Goal: Task Accomplishment & Management: Complete application form

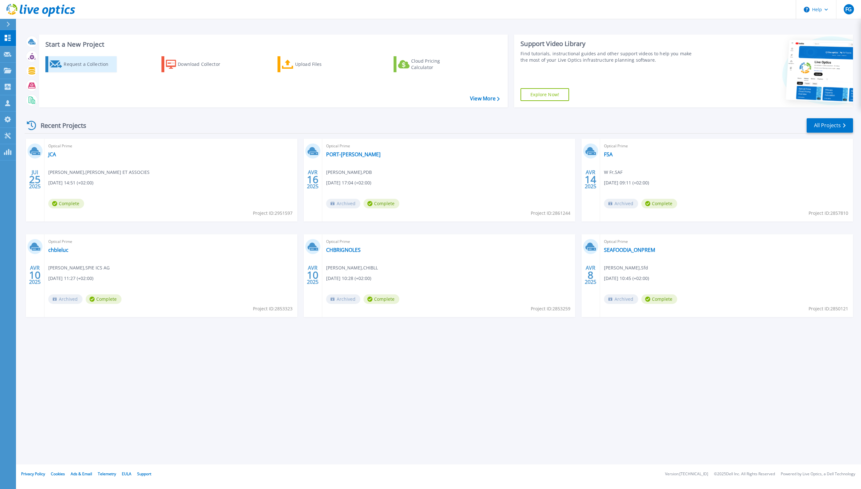
click at [95, 67] on div "Request a Collection" at bounding box center [89, 64] width 51 height 13
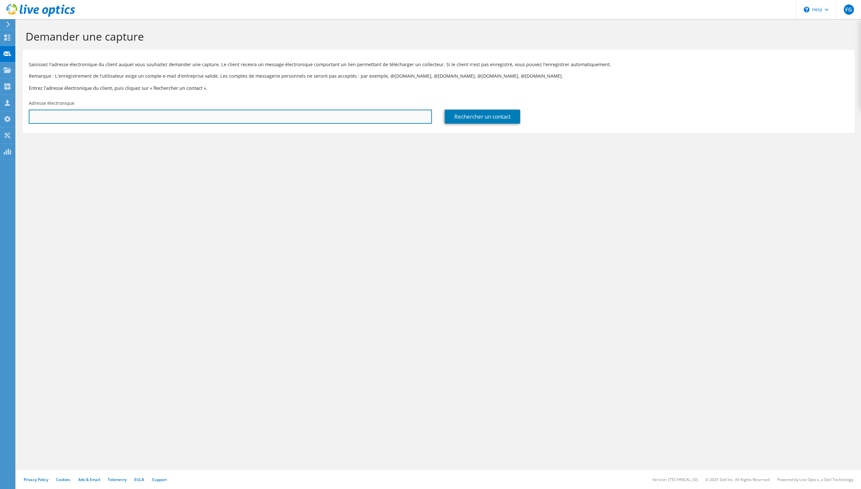
click at [327, 116] on input "text" at bounding box center [230, 117] width 403 height 14
type input "romain.maritaz@thmed.com"
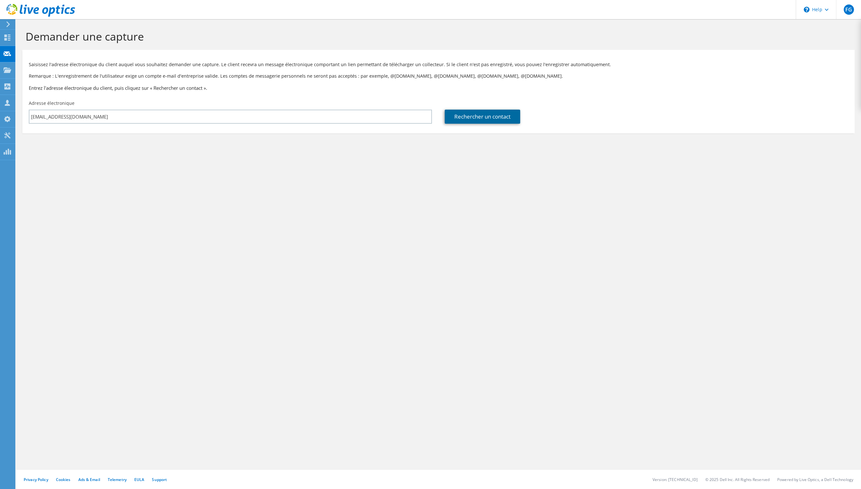
click at [503, 117] on link "Rechercher un contact" at bounding box center [482, 117] width 75 height 14
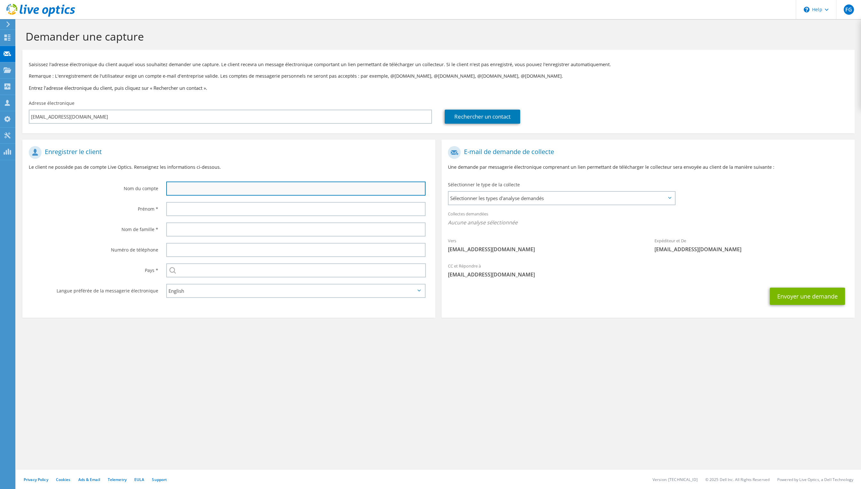
click at [225, 186] on input "text" at bounding box center [295, 189] width 259 height 14
type input "Maritaz"
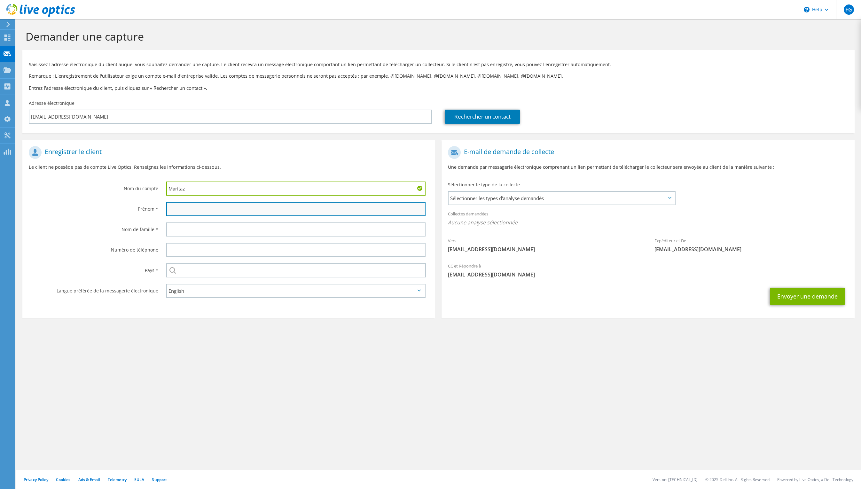
click at [223, 207] on input "text" at bounding box center [295, 209] width 259 height 14
type input "Romain"
drag, startPoint x: 211, startPoint y: 186, endPoint x: 148, endPoint y: 188, distance: 63.0
click at [148, 188] on div "Nom du compte Maritaz" at bounding box center [228, 171] width 413 height 56
type input "THMed"
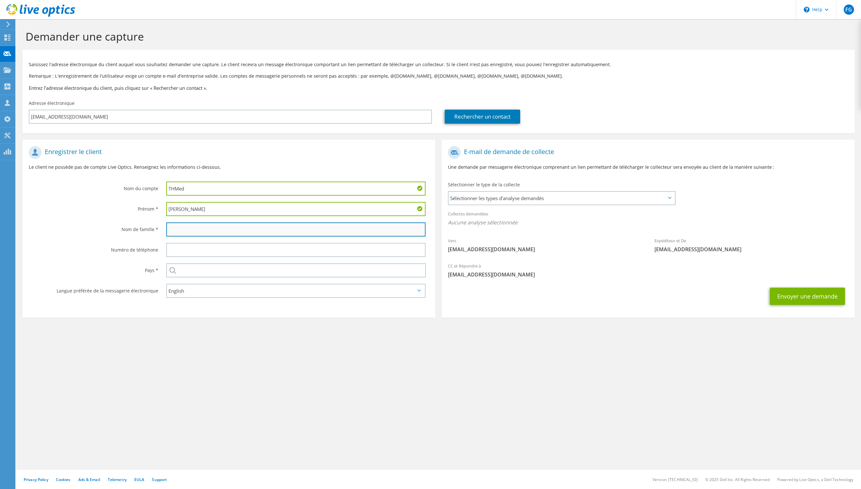
click at [186, 227] on input "text" at bounding box center [295, 230] width 259 height 14
type input "Mariatz"
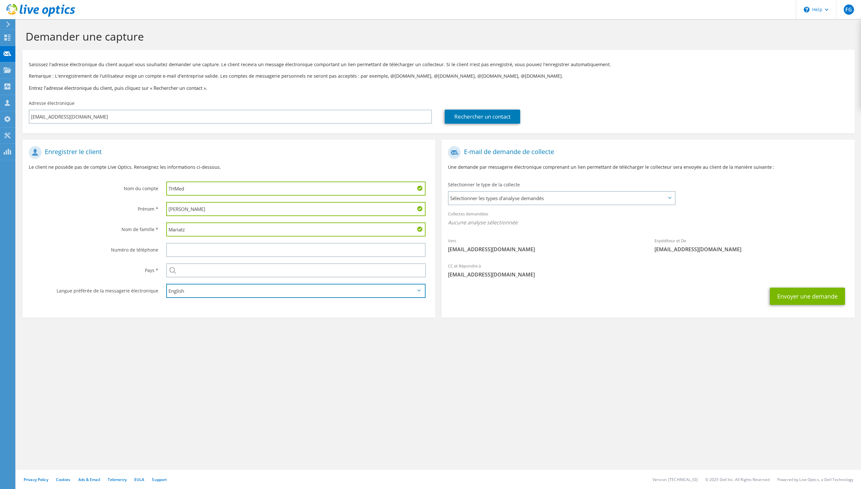
click at [203, 290] on select "English Deutsch Español Français Italiano Polski Português Русский 한국어 中文 日本語" at bounding box center [295, 291] width 259 height 14
select select "fr-FR"
click at [166, 284] on select "English Deutsch Español Français Italiano Polski Português Русский 한국어 中文 日本語" at bounding box center [295, 291] width 259 height 14
click at [568, 194] on span "Sélectionner les types d'analyse demandés" at bounding box center [562, 198] width 226 height 13
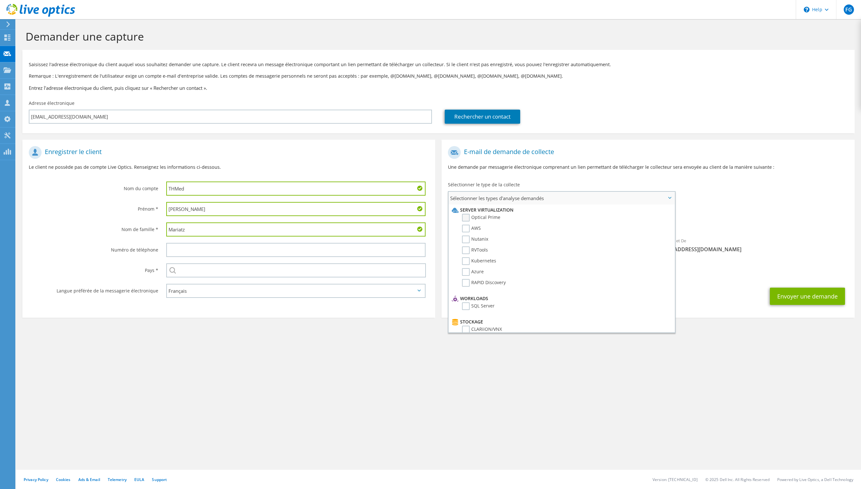
click at [491, 218] on label "Optical Prime" at bounding box center [481, 218] width 38 height 8
click at [0, 0] on input "Optical Prime" at bounding box center [0, 0] width 0 height 0
click at [718, 234] on div "Collectes demandées Aucune analyse sélectionnée Optical Prime" at bounding box center [648, 221] width 413 height 29
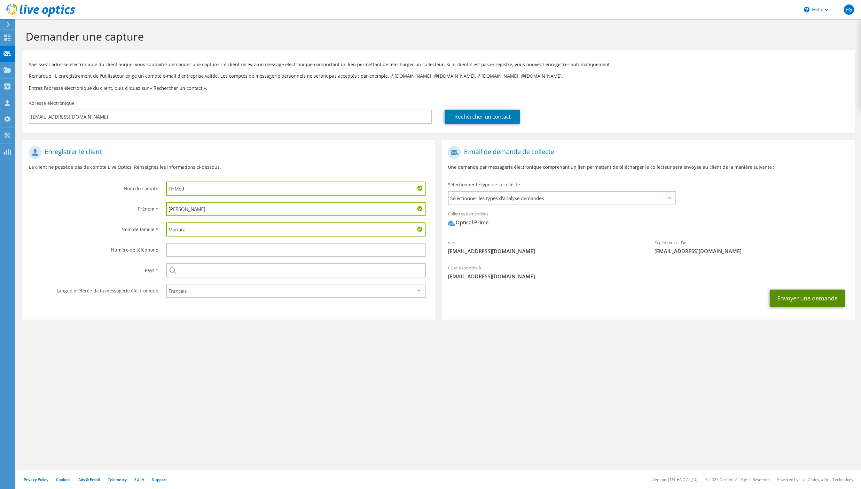
click at [785, 296] on button "Envoyer une demande" at bounding box center [807, 298] width 75 height 17
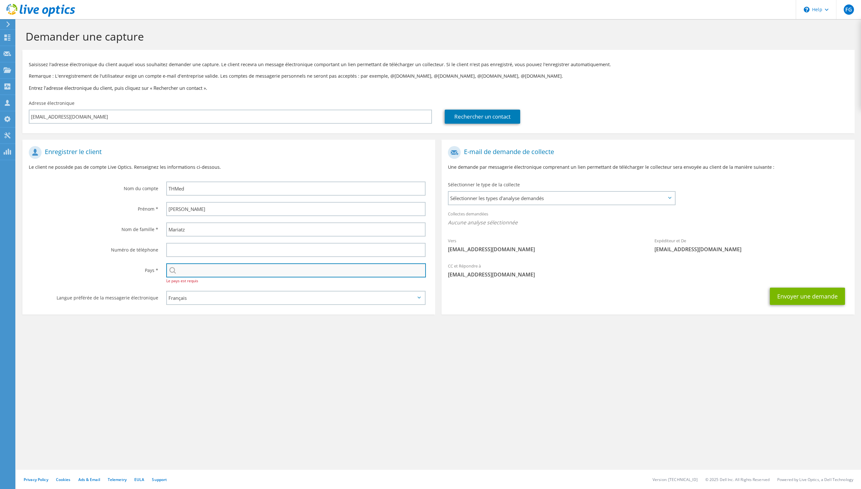
click at [362, 275] on input "text" at bounding box center [296, 270] width 260 height 14
type input "[GEOGRAPHIC_DATA]"
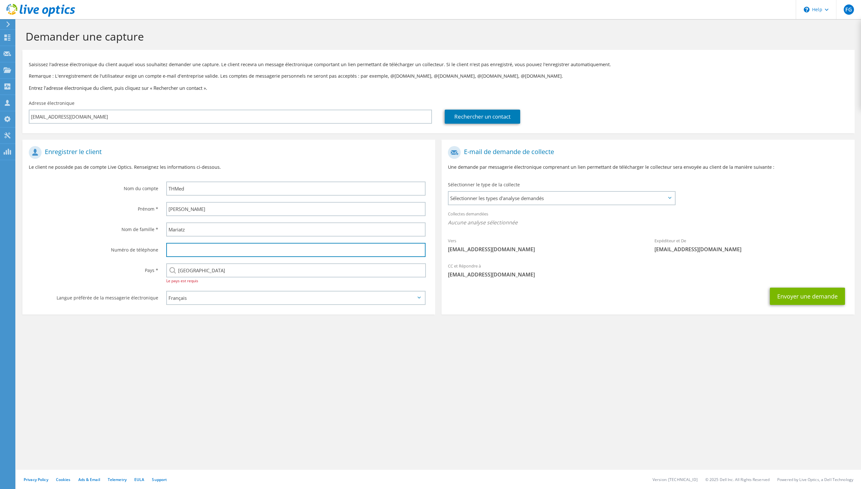
type input "0632525989"
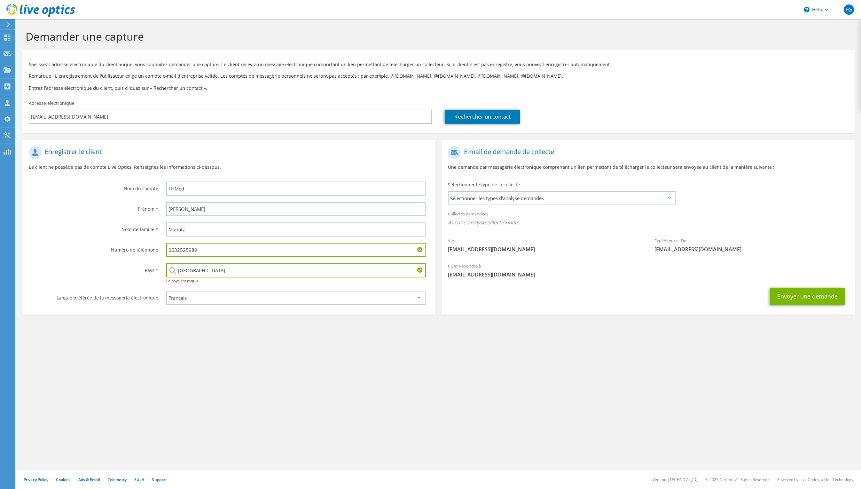
drag, startPoint x: 264, startPoint y: 254, endPoint x: 43, endPoint y: 247, distance: 221.3
click at [43, 247] on div "Numéro de téléphone 0632525989" at bounding box center [228, 250] width 413 height 20
click at [266, 396] on div "Demander une capture Saisissez l'adresse électronique du client auquel vous sou…" at bounding box center [438, 254] width 845 height 470
click at [803, 295] on button "Envoyer une demande" at bounding box center [807, 296] width 75 height 17
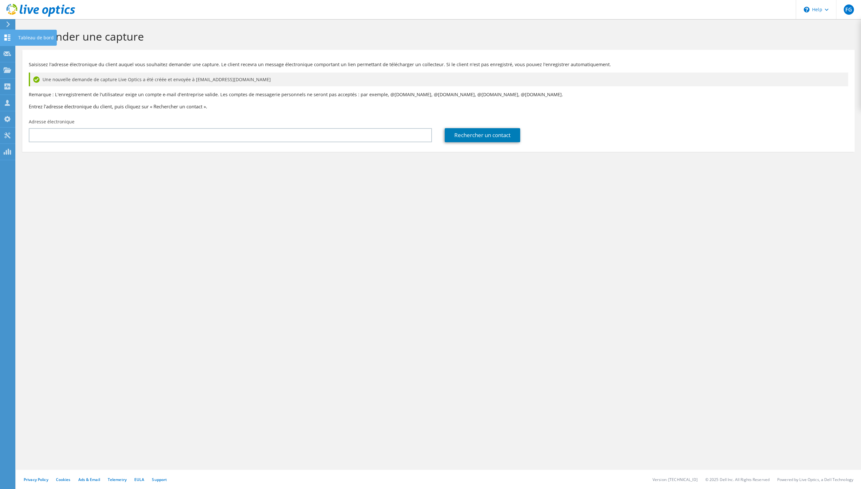
click at [8, 38] on icon at bounding box center [8, 38] width 8 height 6
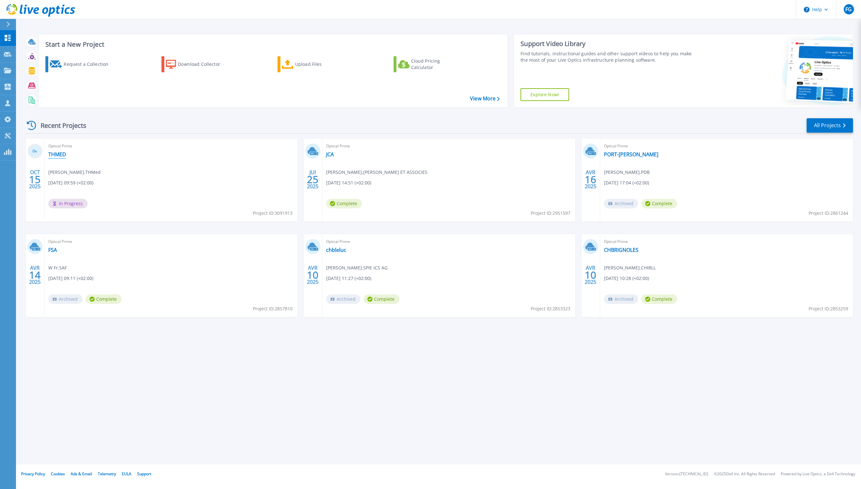
click at [59, 153] on link "THMED" at bounding box center [57, 154] width 18 height 6
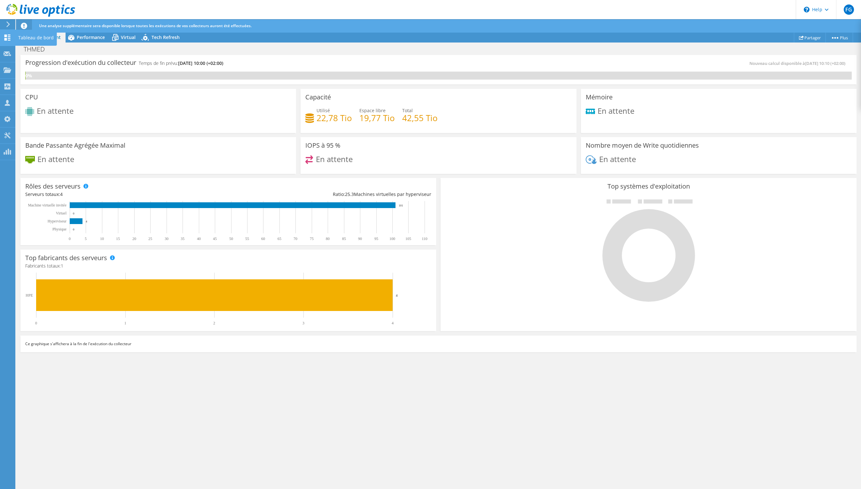
click at [9, 38] on use at bounding box center [7, 38] width 6 height 6
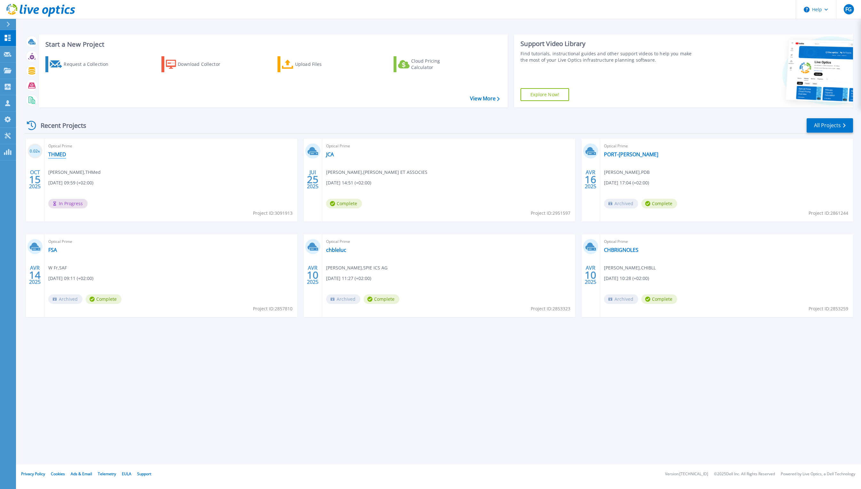
click at [59, 152] on link "THMED" at bounding box center [57, 154] width 18 height 6
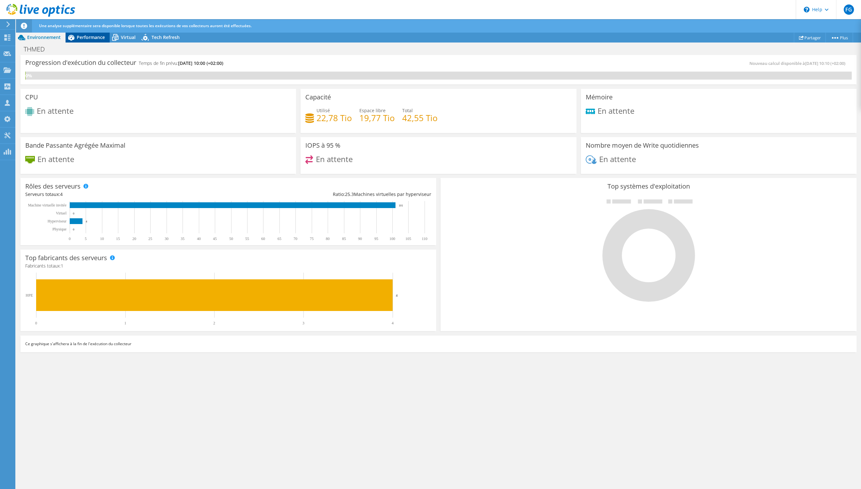
click at [102, 41] on div "Performance" at bounding box center [88, 37] width 44 height 10
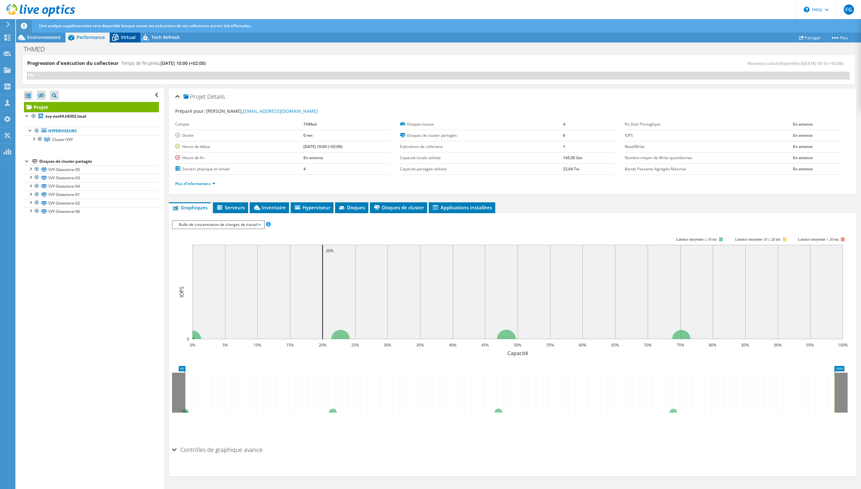
click at [128, 39] on span "Virtual" at bounding box center [128, 37] width 15 height 6
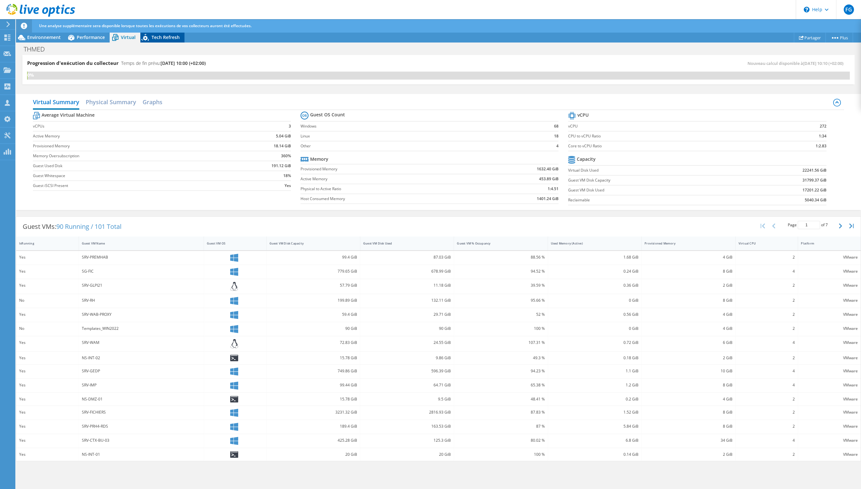
click at [151, 35] on icon at bounding box center [145, 38] width 11 height 13
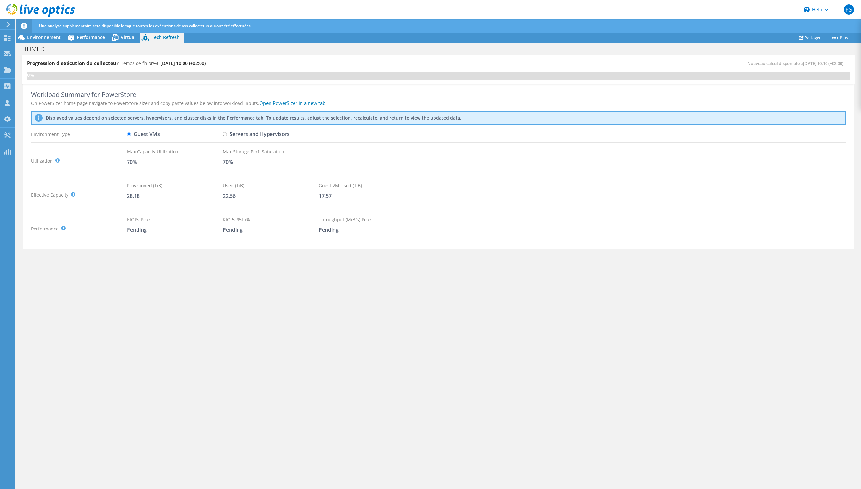
click at [225, 133] on input "Servers and Hypervisors" at bounding box center [225, 134] width 4 height 4
radio input "true"
click at [129, 134] on input "Guest VMs" at bounding box center [129, 134] width 4 height 4
radio input "true"
radio input "false"
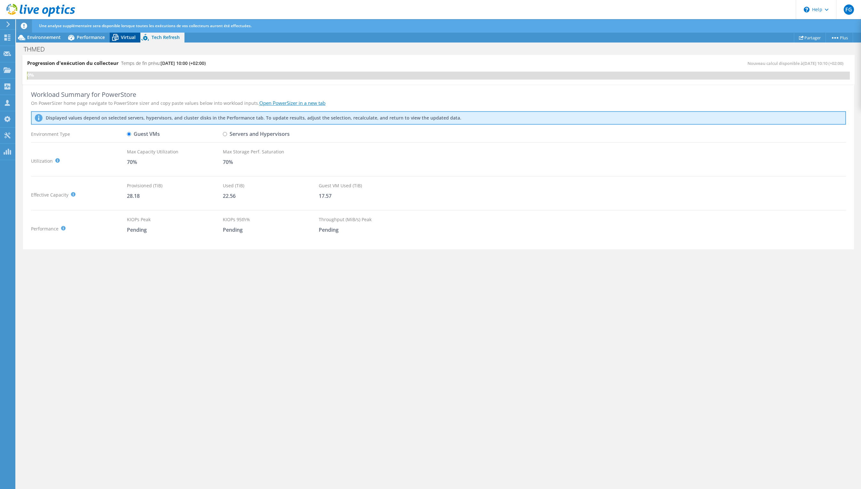
click at [119, 36] on icon at bounding box center [115, 37] width 11 height 11
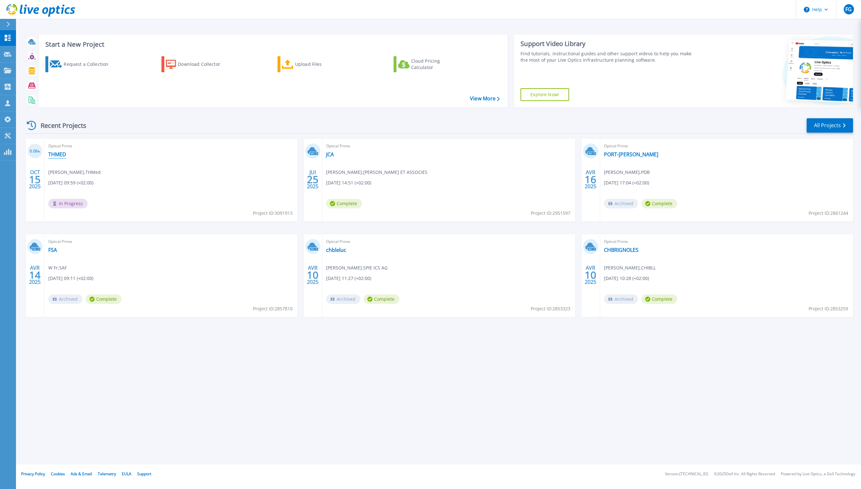
click at [58, 153] on link "THMED" at bounding box center [57, 154] width 18 height 6
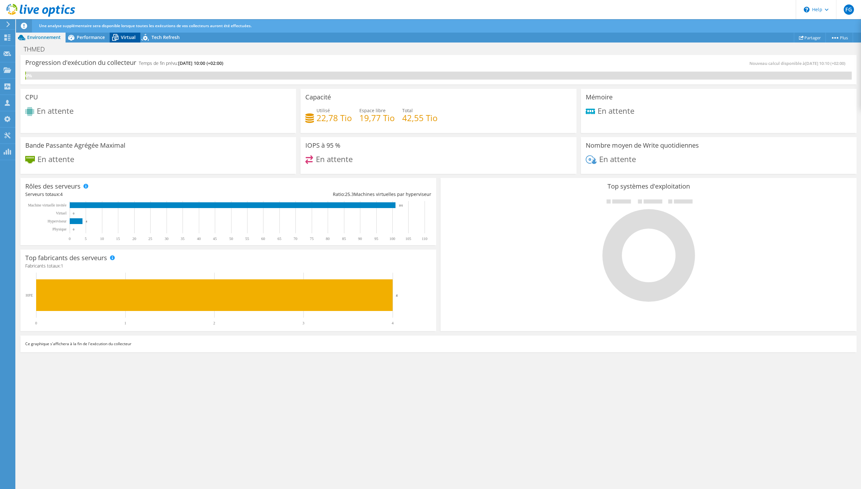
click at [129, 37] on span "Virtual" at bounding box center [128, 37] width 15 height 6
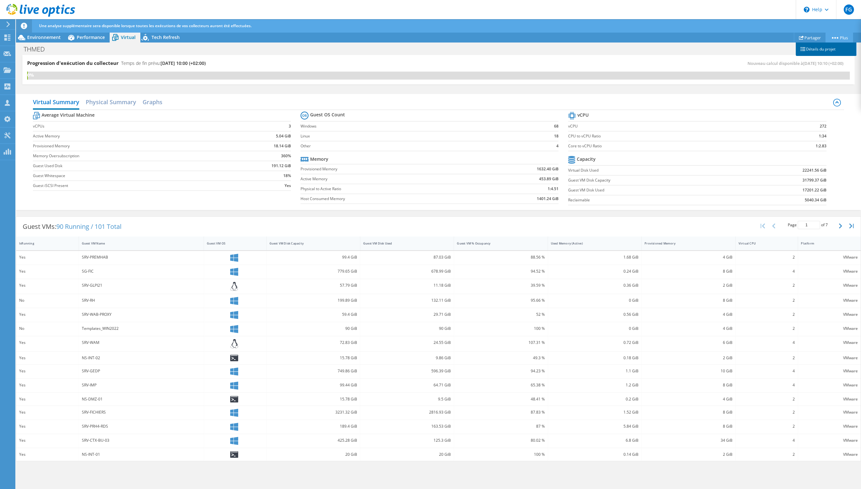
click at [831, 47] on link "Détails du projet" at bounding box center [826, 49] width 61 height 13
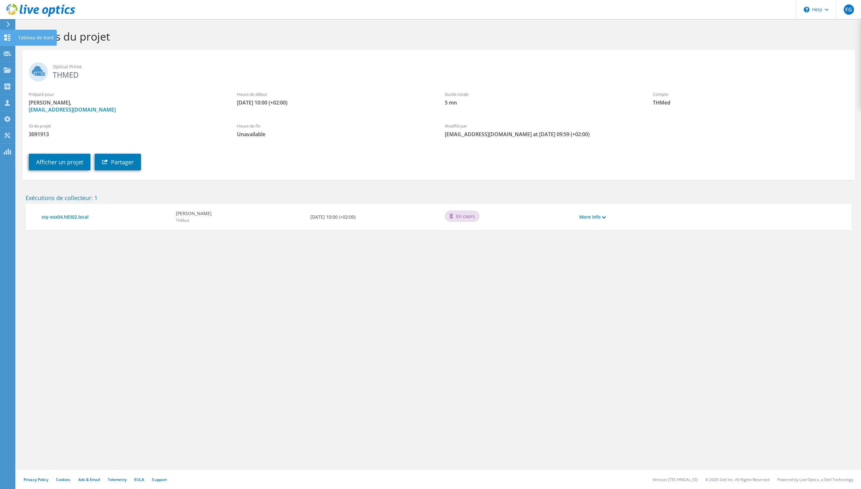
click at [5, 40] on use at bounding box center [7, 38] width 6 height 6
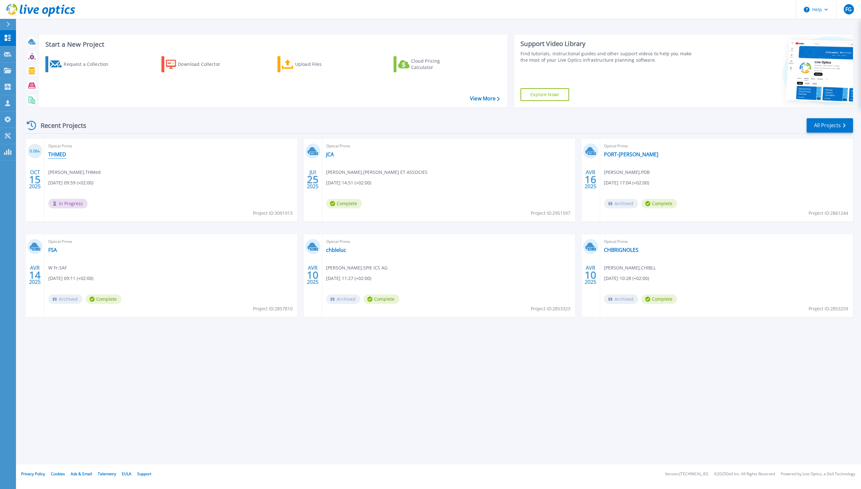
click at [62, 153] on link "THMED" at bounding box center [57, 154] width 18 height 6
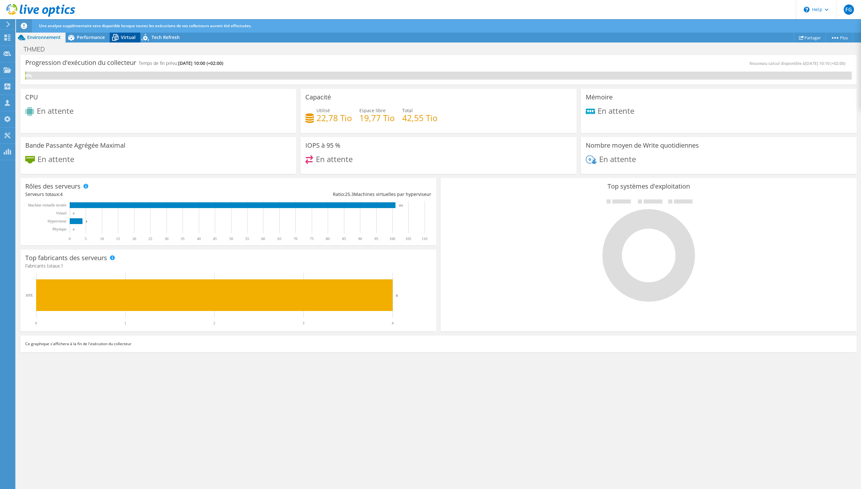
click at [133, 33] on div "Virtual" at bounding box center [125, 37] width 31 height 10
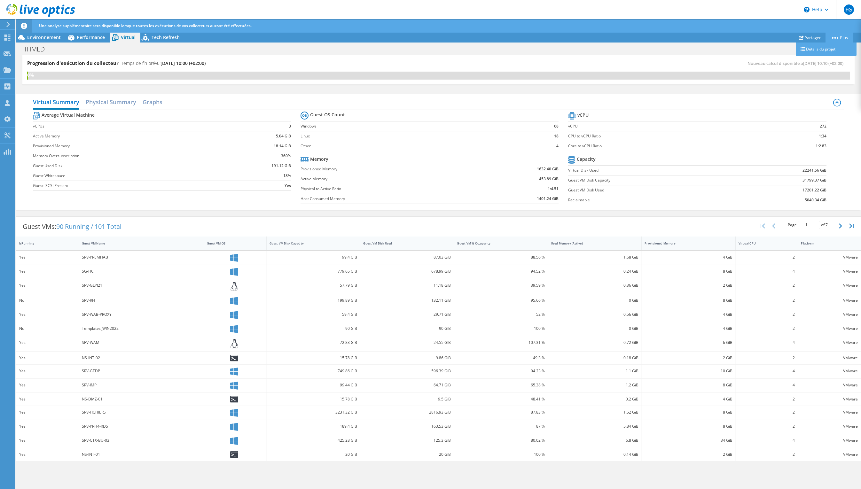
click at [839, 39] on link "Plus" at bounding box center [839, 38] width 27 height 10
click at [815, 37] on link "Partager" at bounding box center [810, 38] width 32 height 10
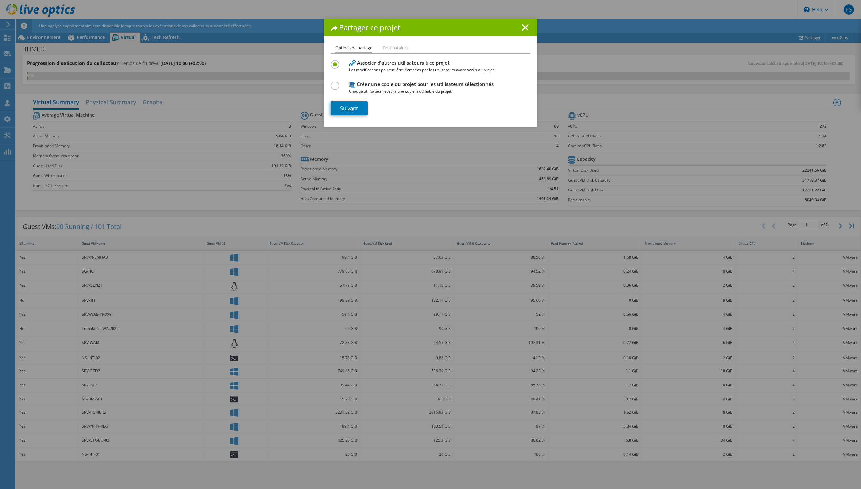
click at [526, 28] on line at bounding box center [525, 27] width 6 height 6
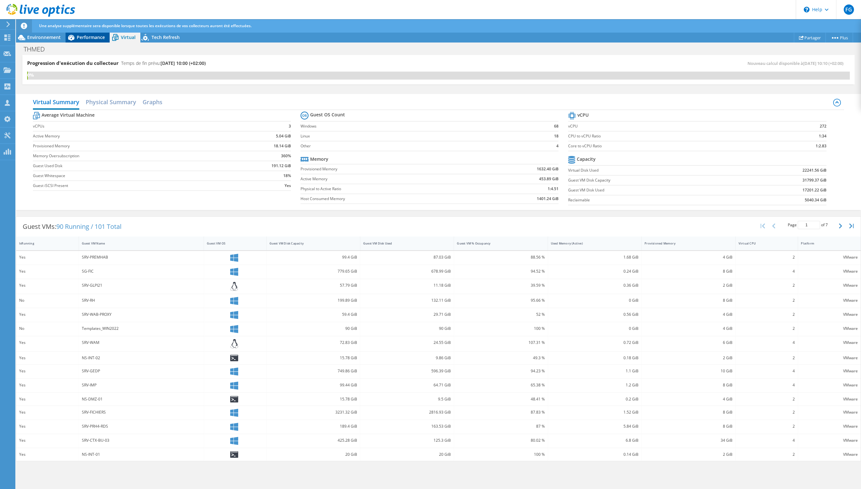
click at [90, 39] on span "Performance" at bounding box center [91, 37] width 28 height 6
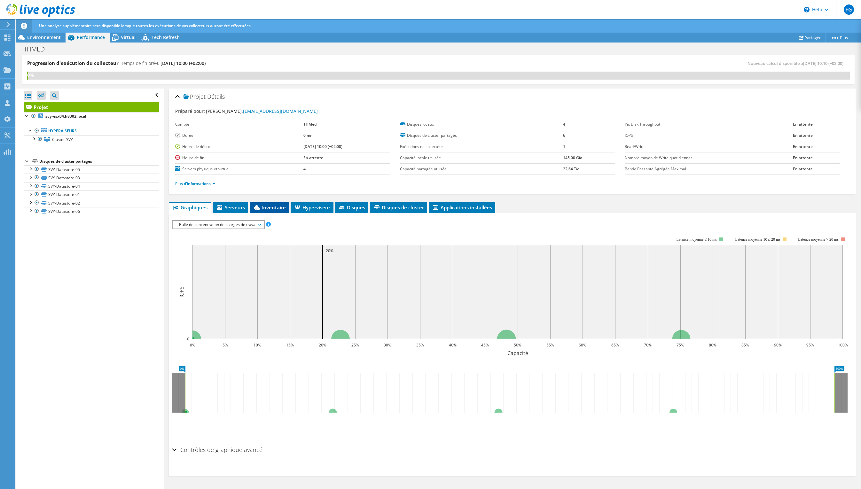
click at [272, 207] on span "Inventaire" at bounding box center [269, 207] width 33 height 6
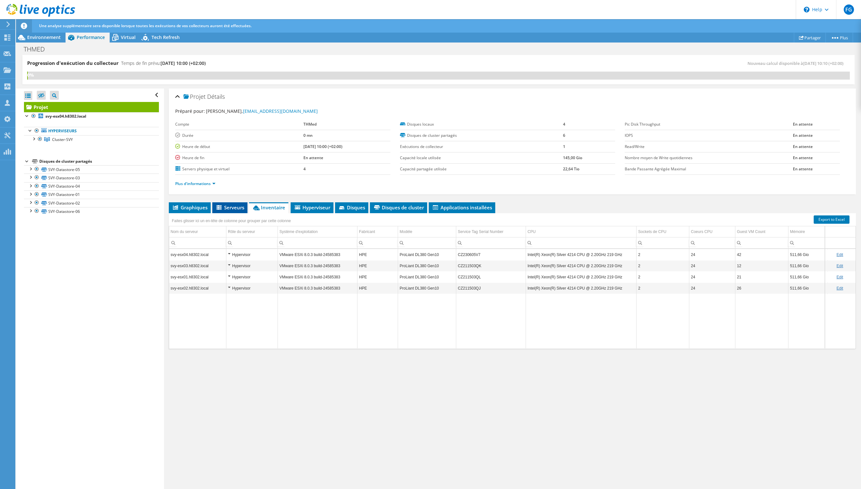
click at [228, 207] on span "Serveurs" at bounding box center [229, 207] width 29 height 6
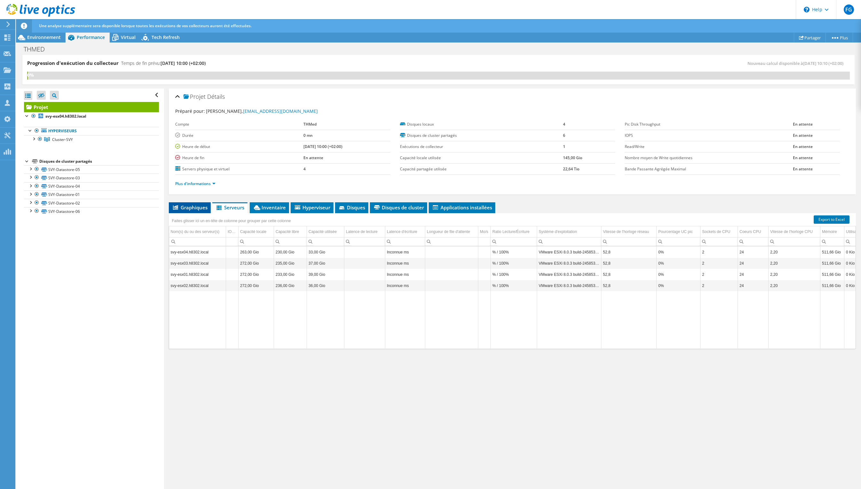
click at [199, 208] on span "Graphiques" at bounding box center [189, 207] width 35 height 6
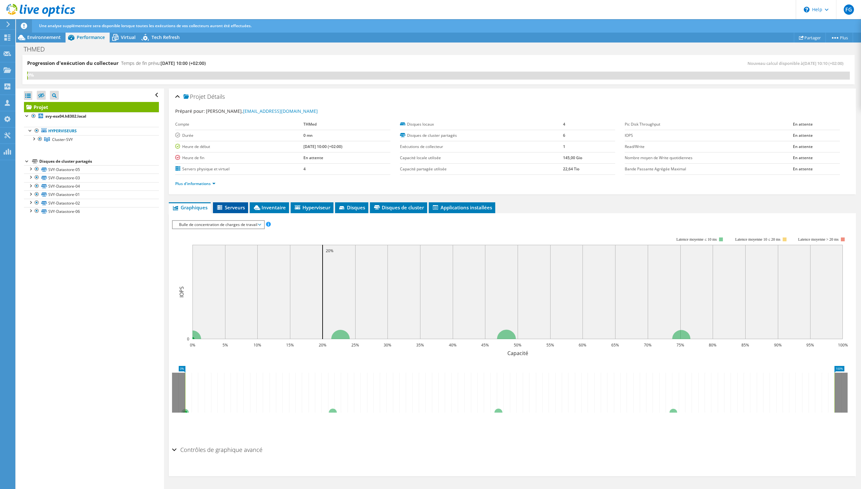
click at [232, 207] on span "Serveurs" at bounding box center [230, 207] width 29 height 6
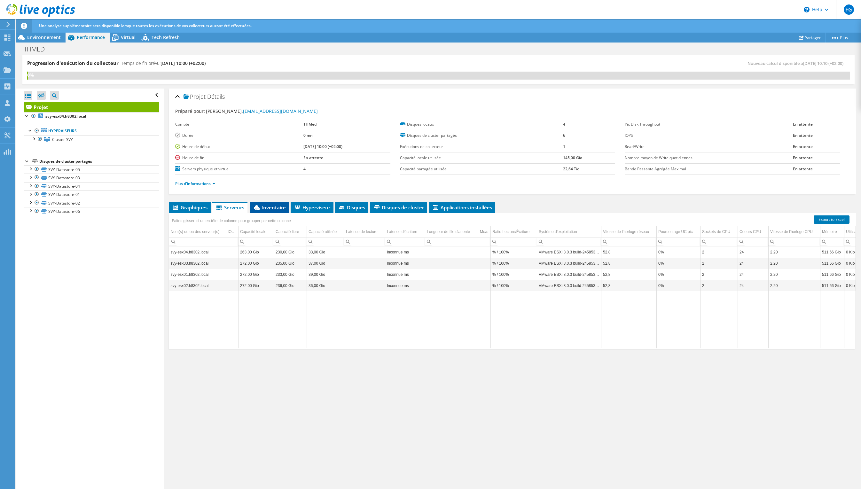
click at [275, 206] on span "Inventaire" at bounding box center [269, 207] width 33 height 6
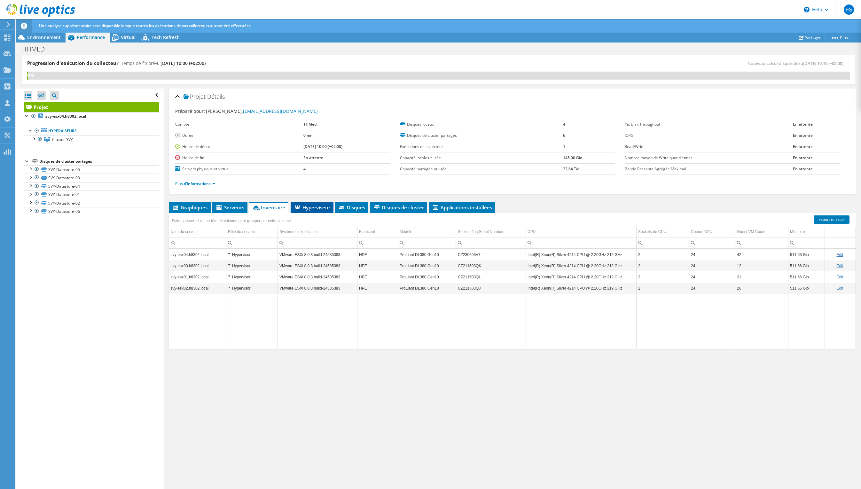
click at [305, 210] on span "Hyperviseur" at bounding box center [312, 207] width 36 height 6
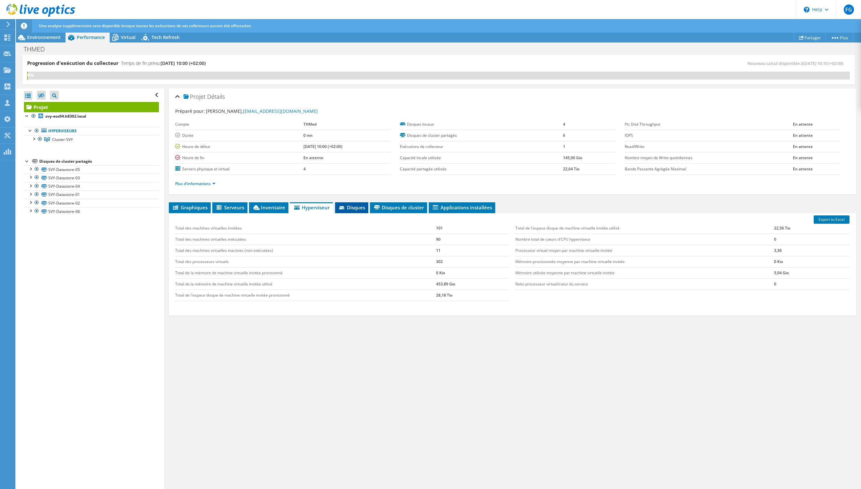
click at [356, 208] on span "Disques" at bounding box center [351, 207] width 27 height 6
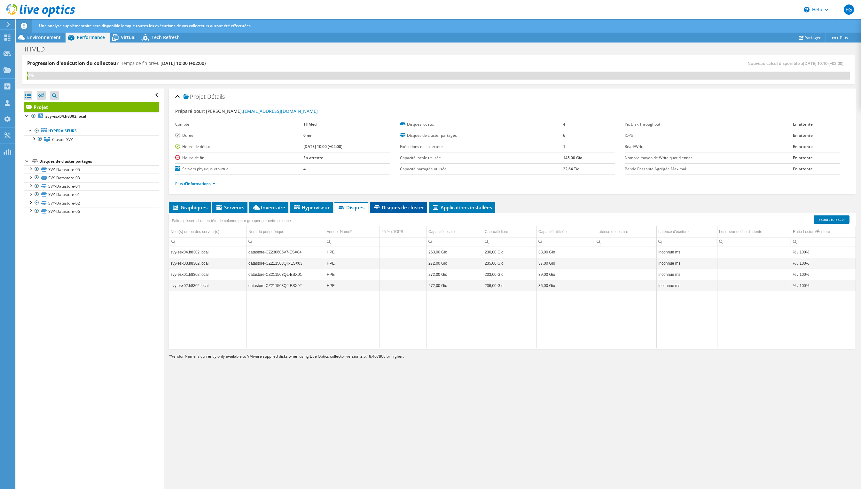
click at [404, 208] on span "Disques de cluster" at bounding box center [398, 207] width 51 height 6
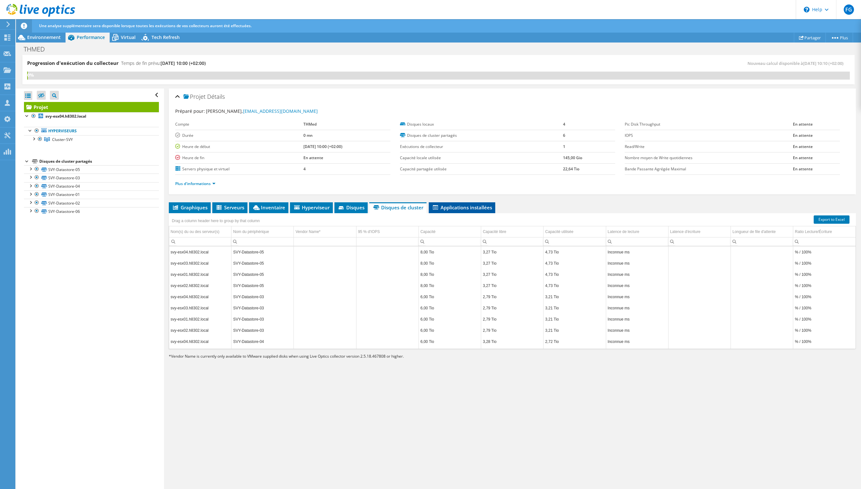
click at [470, 208] on span "Applications installées" at bounding box center [462, 207] width 60 height 6
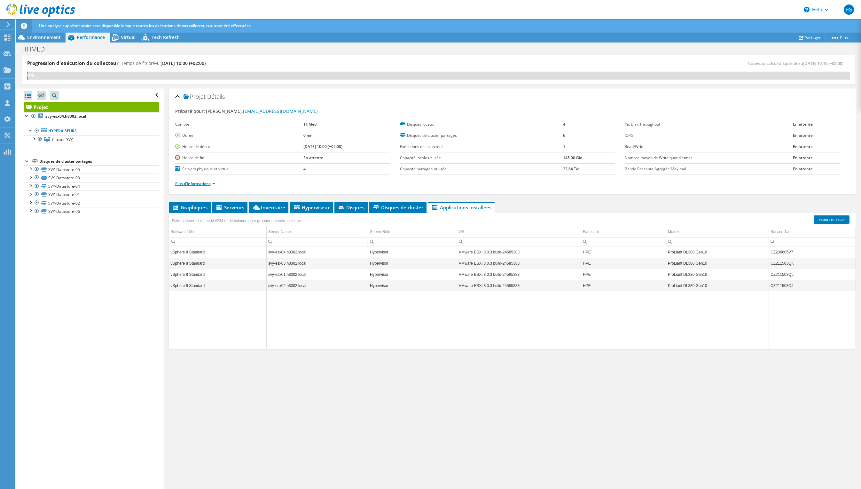
click at [213, 182] on link "Plus d'informations" at bounding box center [195, 183] width 40 height 5
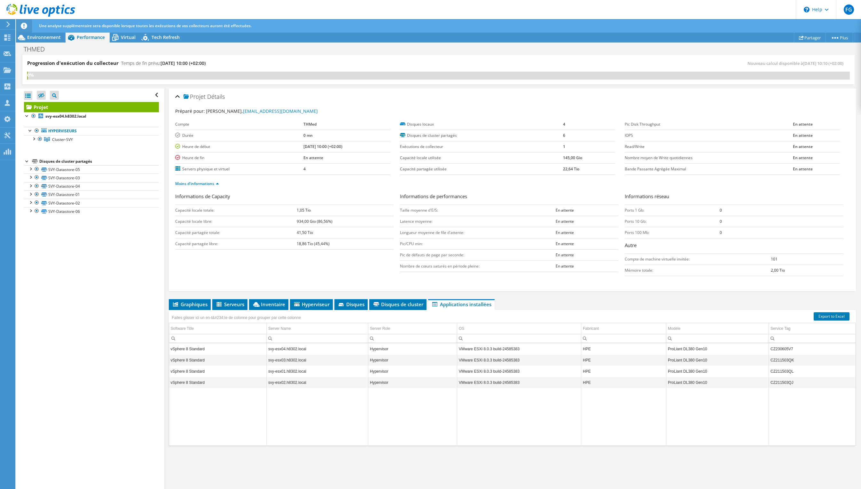
click at [259, 88] on div "Progression d'exécution du collecteur Temps de fin prévu: [DATE] 10:00 (+02:00)…" at bounding box center [438, 73] width 845 height 36
click at [127, 33] on div "Virtual" at bounding box center [125, 37] width 31 height 10
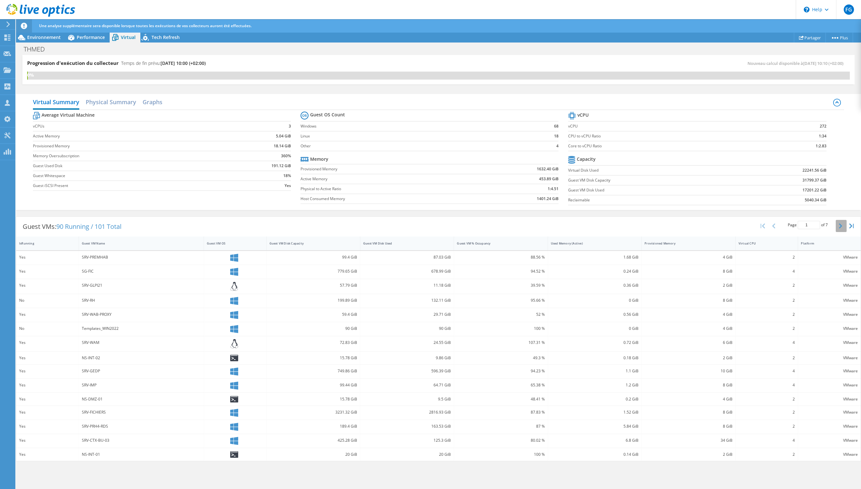
click at [842, 227] on button "button" at bounding box center [841, 226] width 11 height 12
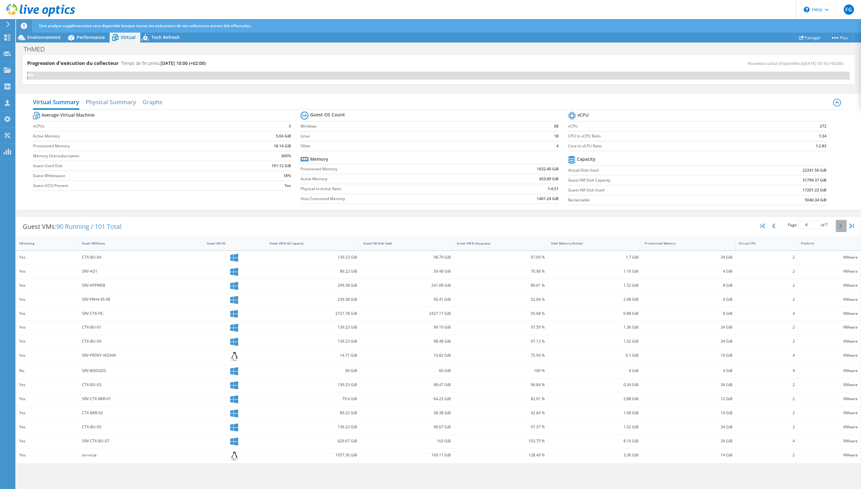
click at [842, 227] on button "button" at bounding box center [841, 226] width 11 height 12
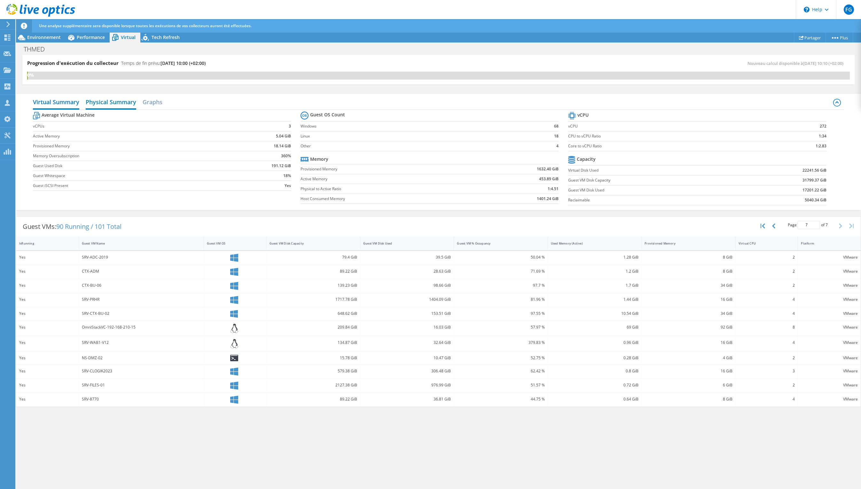
click at [114, 103] on h2 "Physical Summary" at bounding box center [111, 103] width 51 height 14
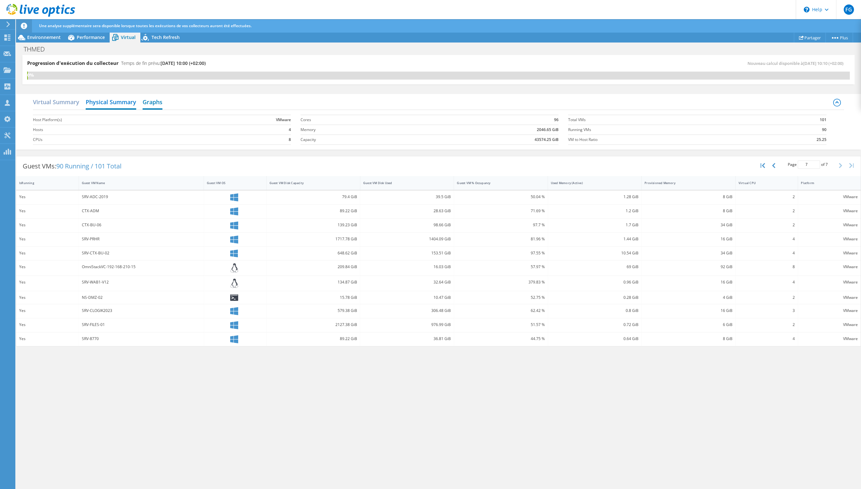
click at [154, 103] on h2 "Graphs" at bounding box center [153, 103] width 20 height 14
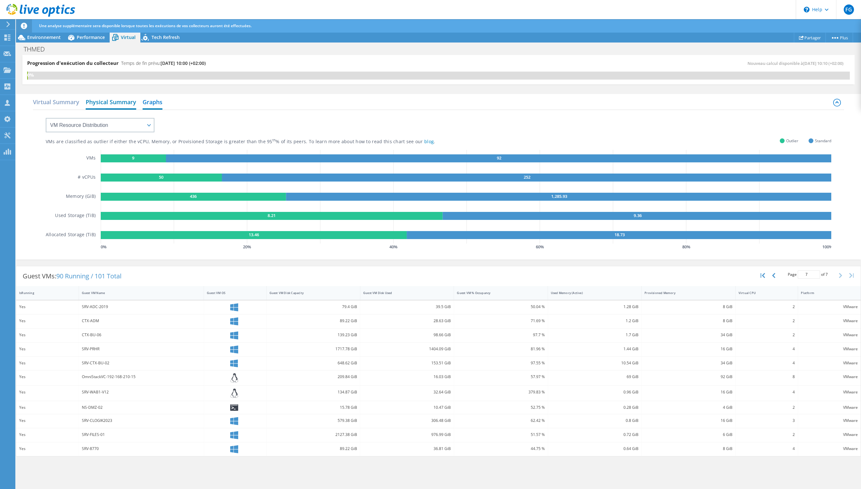
click at [128, 102] on h2 "Physical Summary" at bounding box center [111, 103] width 51 height 14
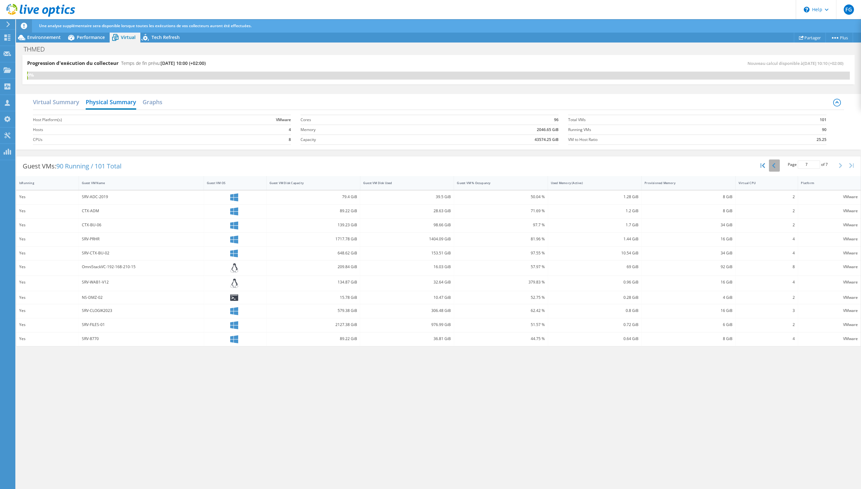
click at [777, 168] on button "button" at bounding box center [774, 166] width 11 height 12
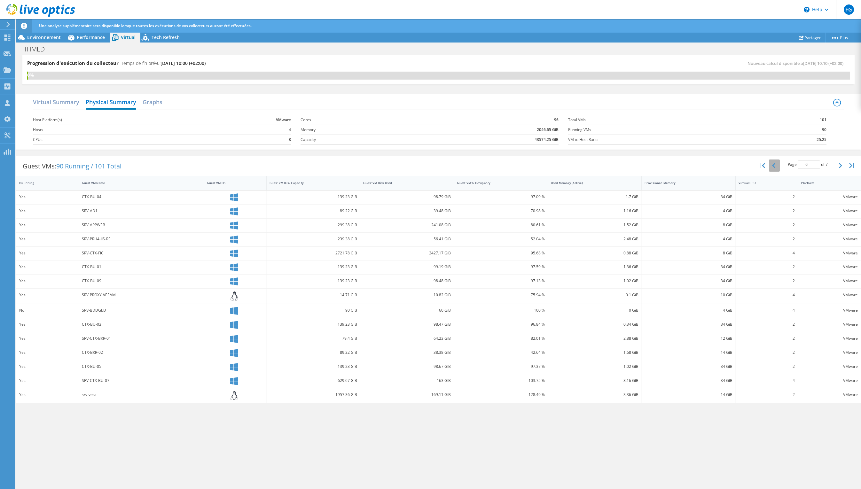
click at [777, 168] on button "button" at bounding box center [774, 166] width 11 height 12
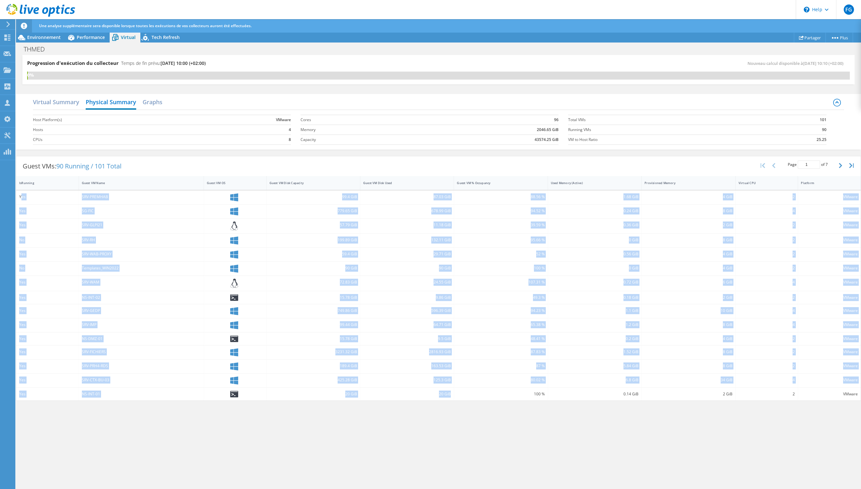
drag, startPoint x: 51, startPoint y: 198, endPoint x: 364, endPoint y: 398, distance: 371.4
click at [364, 398] on div "Yes SRV-PREMHAB 99.4 GiB 87.03 GiB 88.56 % 1.68 GiB 4 GiB 2 VMware Yes SG-FIC 7…" at bounding box center [438, 296] width 844 height 210
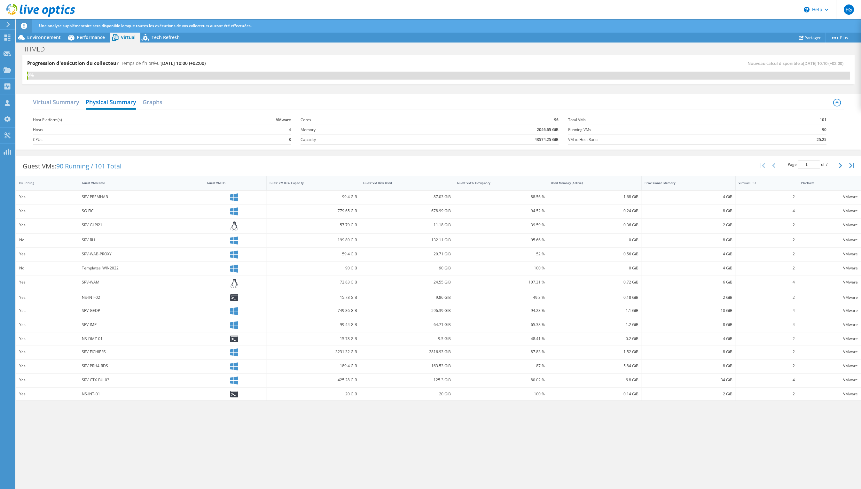
click at [368, 427] on div "Progression d'exécution du collecteur Temps de fin prévu: [DATE] 10:00 (+02:00)…" at bounding box center [438, 272] width 845 height 435
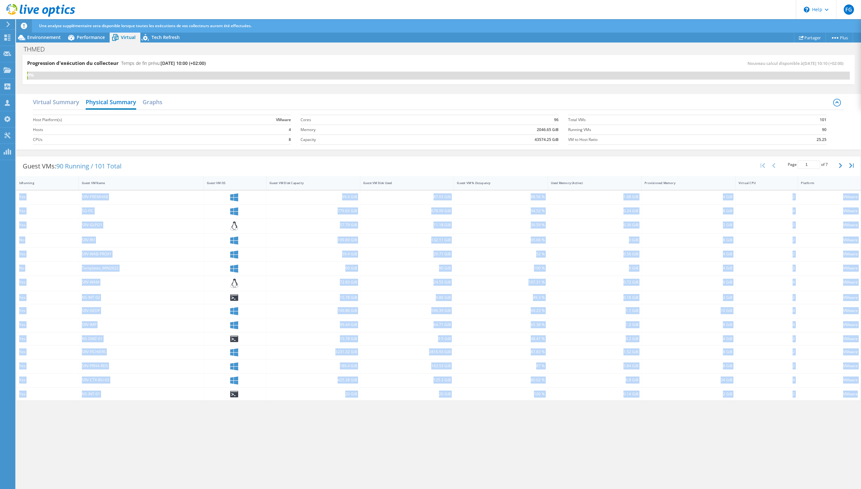
drag, startPoint x: 18, startPoint y: 197, endPoint x: 859, endPoint y: 403, distance: 866.1
click at [859, 403] on div "Guest VMs: 90 Running / 101 Total Page 1 of 7 5 rows 10 rows 20 rows 25 rows 50…" at bounding box center [438, 278] width 845 height 251
copy div "Yes SRV-PREMHAB 99.4 GiB 87.03 GiB 88.56 % 1.68 GiB 4 GiB 2 VMware Yes SG-FIC 7…"
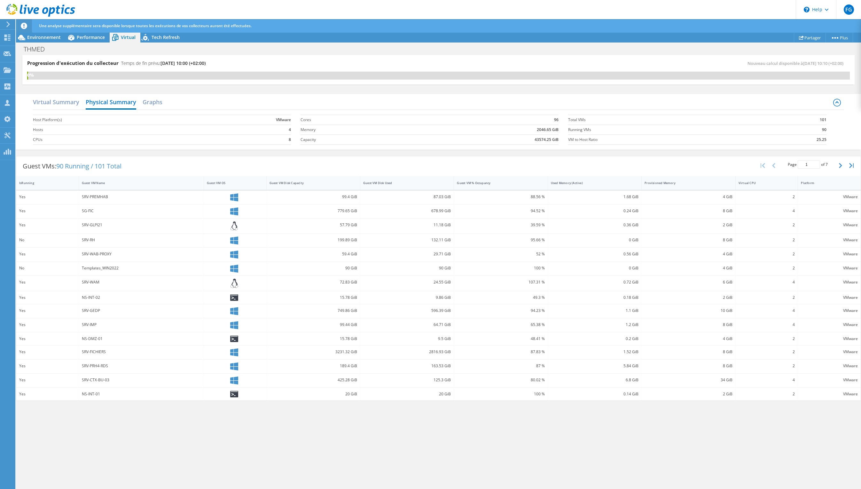
click at [452, 419] on div "Progression d'exécution du collecteur Temps de fin prévu: [DATE] 10:00 (+02:00)…" at bounding box center [438, 272] width 845 height 435
click at [845, 164] on button "button" at bounding box center [841, 166] width 11 height 12
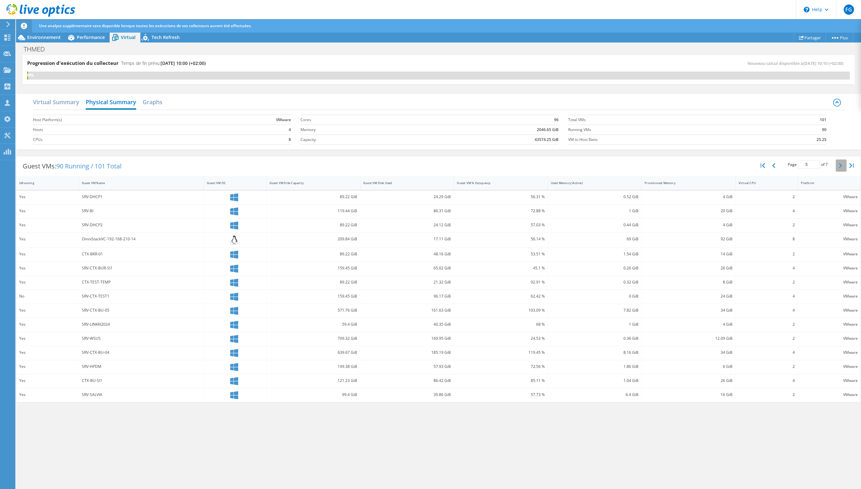
click at [845, 164] on button "button" at bounding box center [841, 166] width 11 height 12
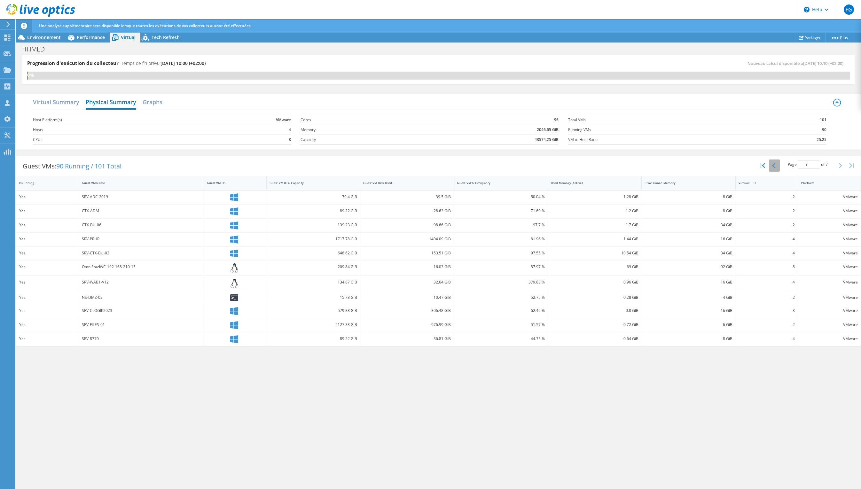
click at [773, 169] on button "button" at bounding box center [774, 166] width 11 height 12
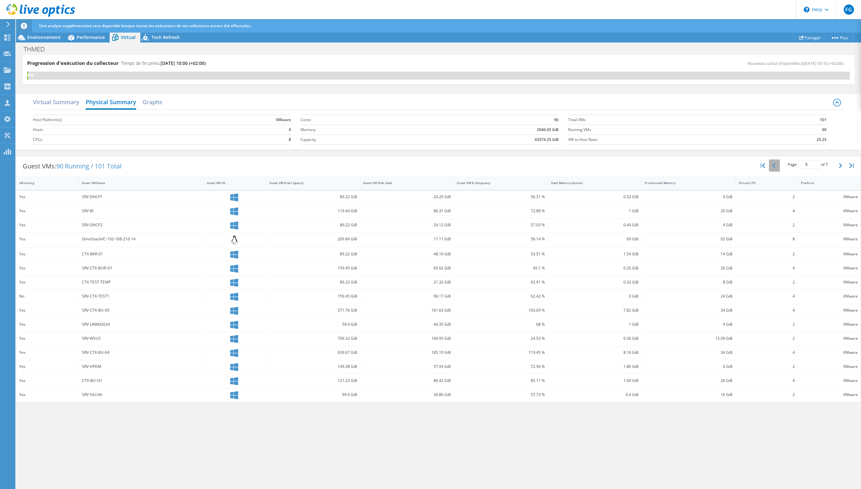
click at [773, 169] on button "button" at bounding box center [774, 166] width 11 height 12
type input "3"
